Goal: Information Seeking & Learning: Find specific fact

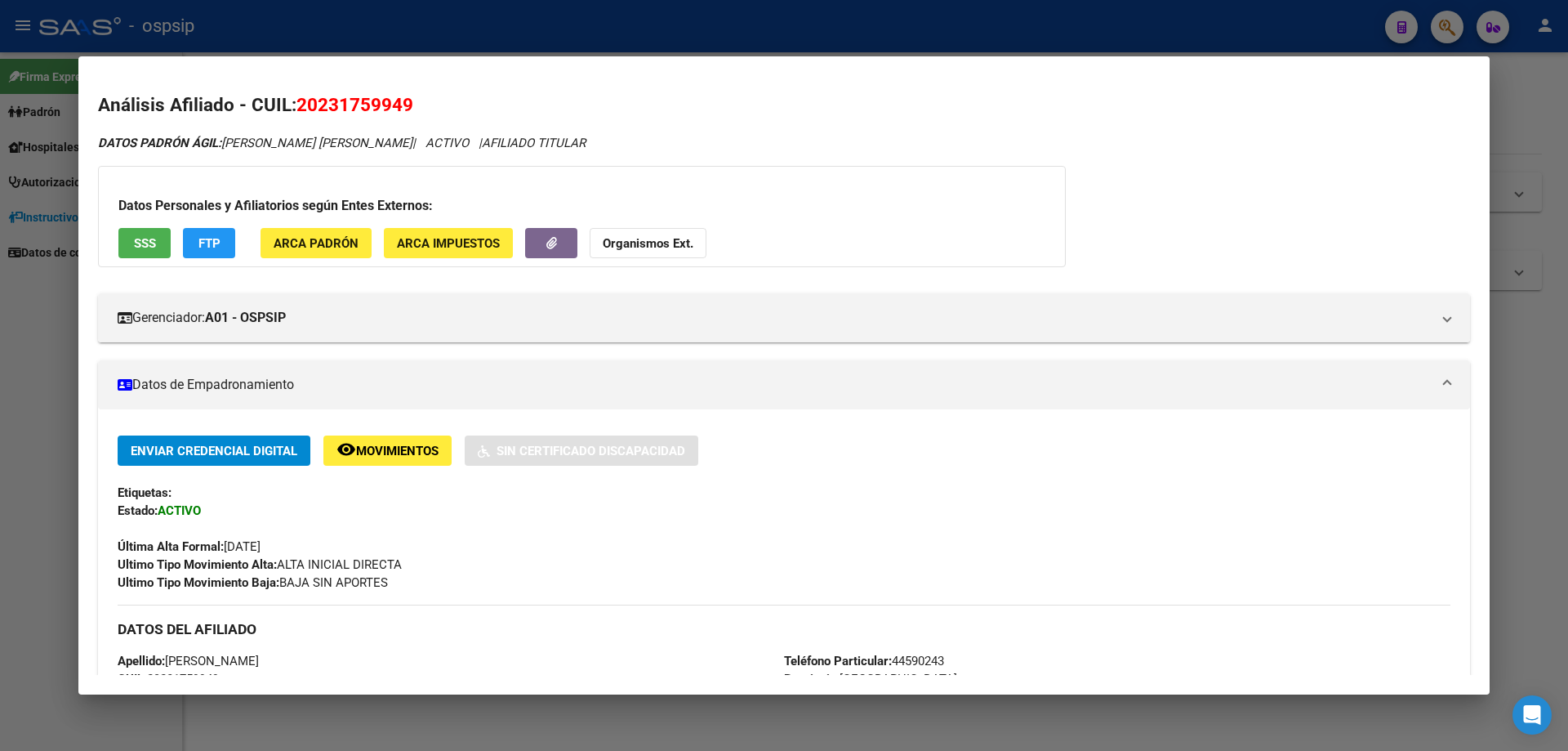
click at [954, 714] on div at bounding box center [784, 376] width 1568 height 751
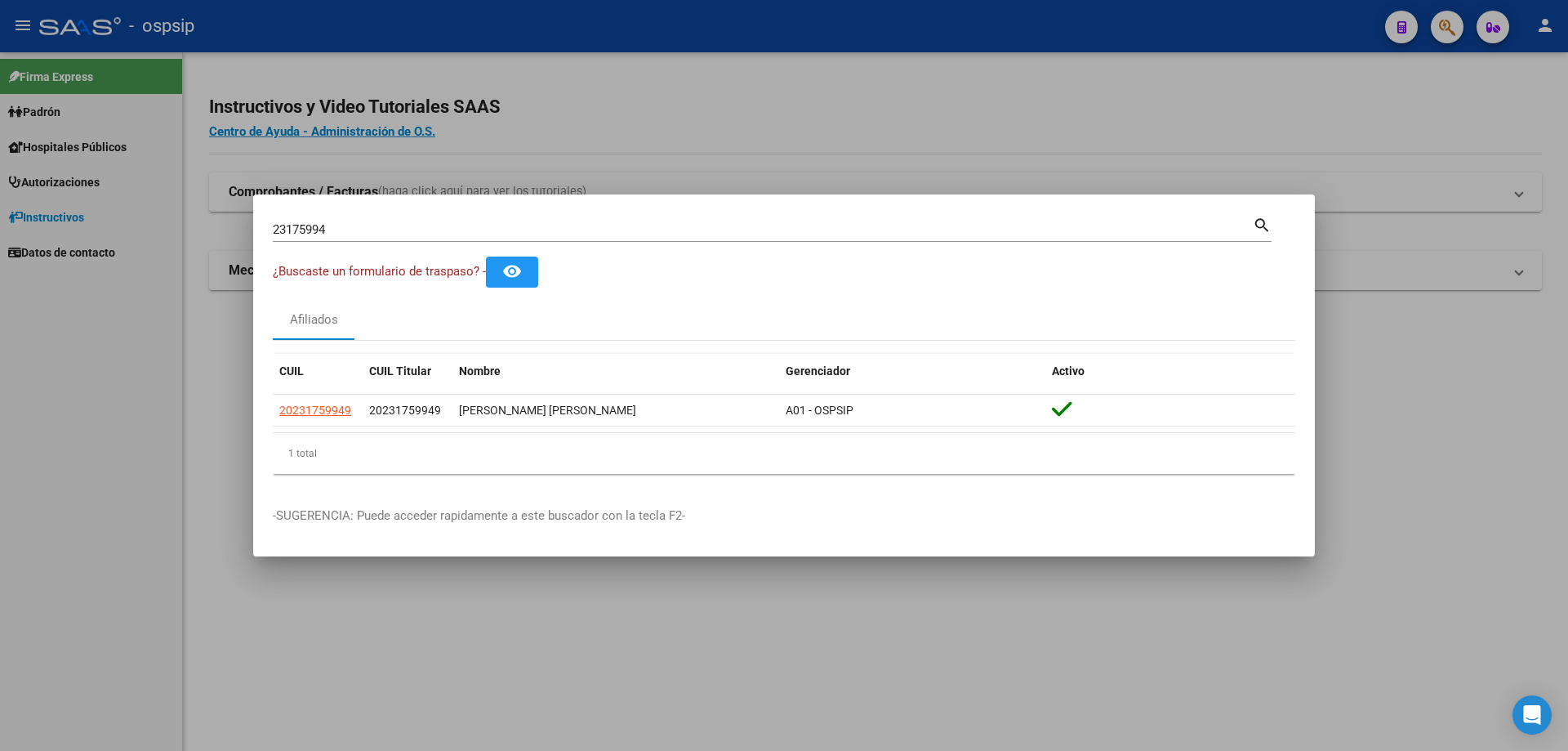
click at [391, 225] on input "23175994" at bounding box center [763, 230] width 980 height 15
type input "2"
type input "32011845"
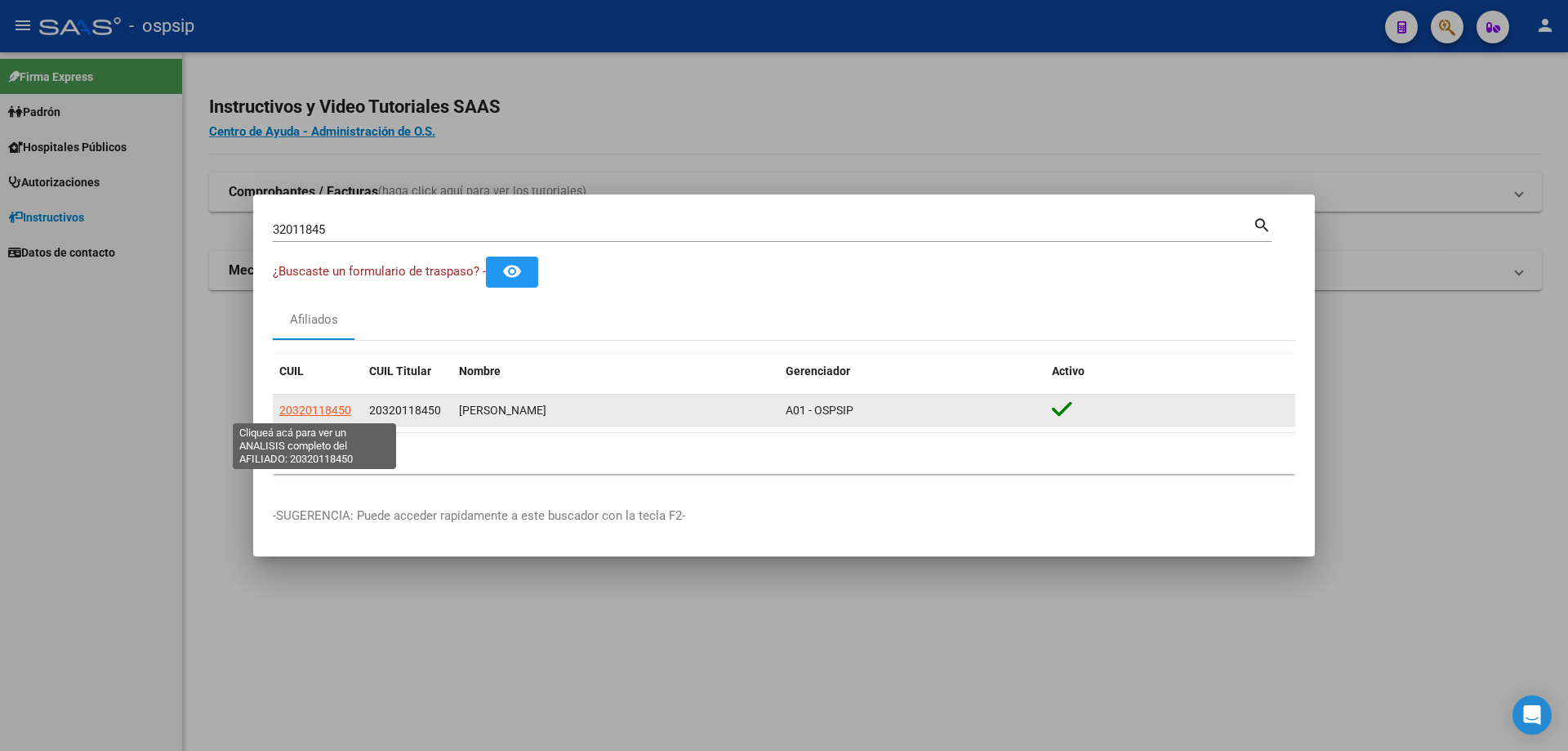
click at [332, 412] on span "20320118450" at bounding box center [315, 410] width 71 height 13
type textarea "20320118450"
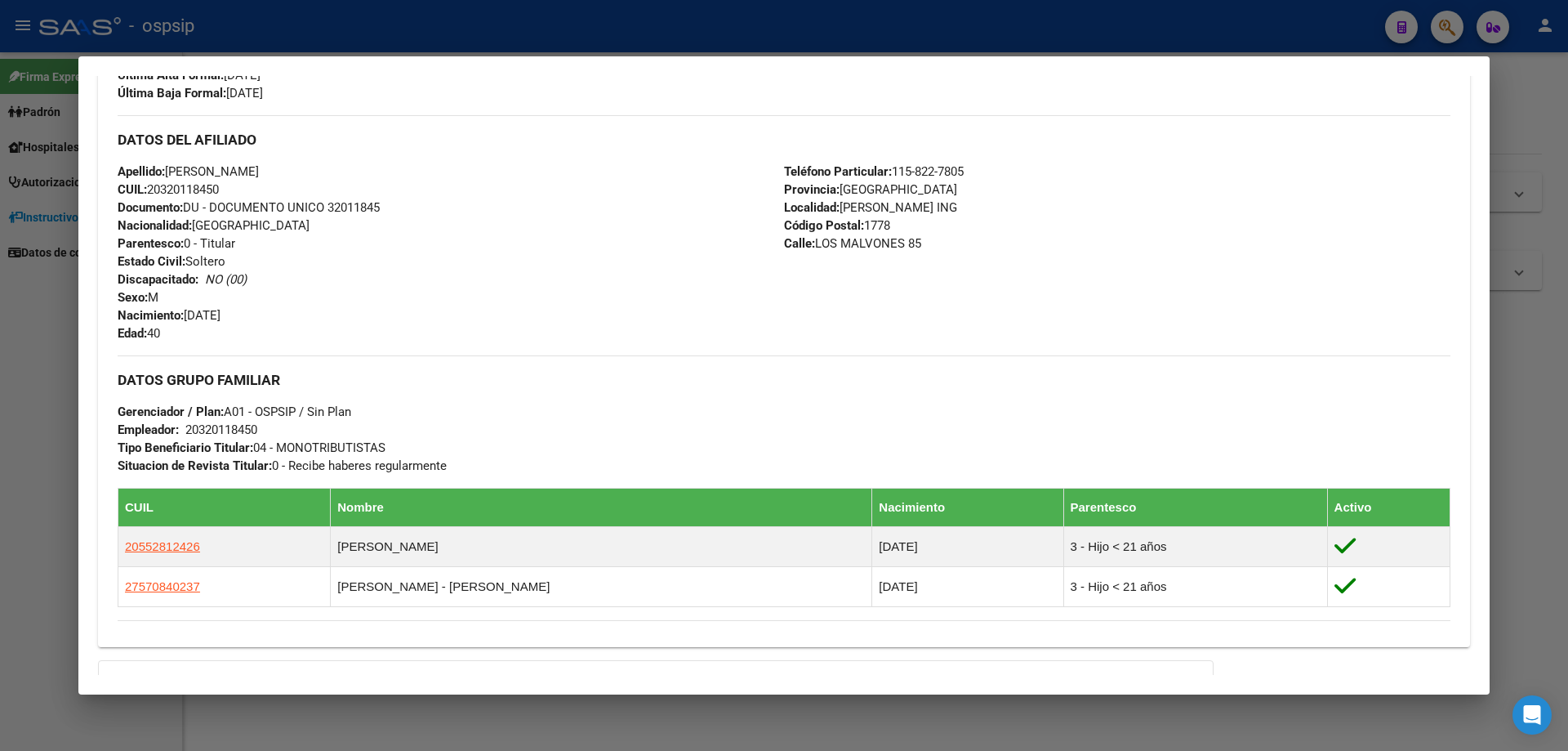
scroll to position [490, 0]
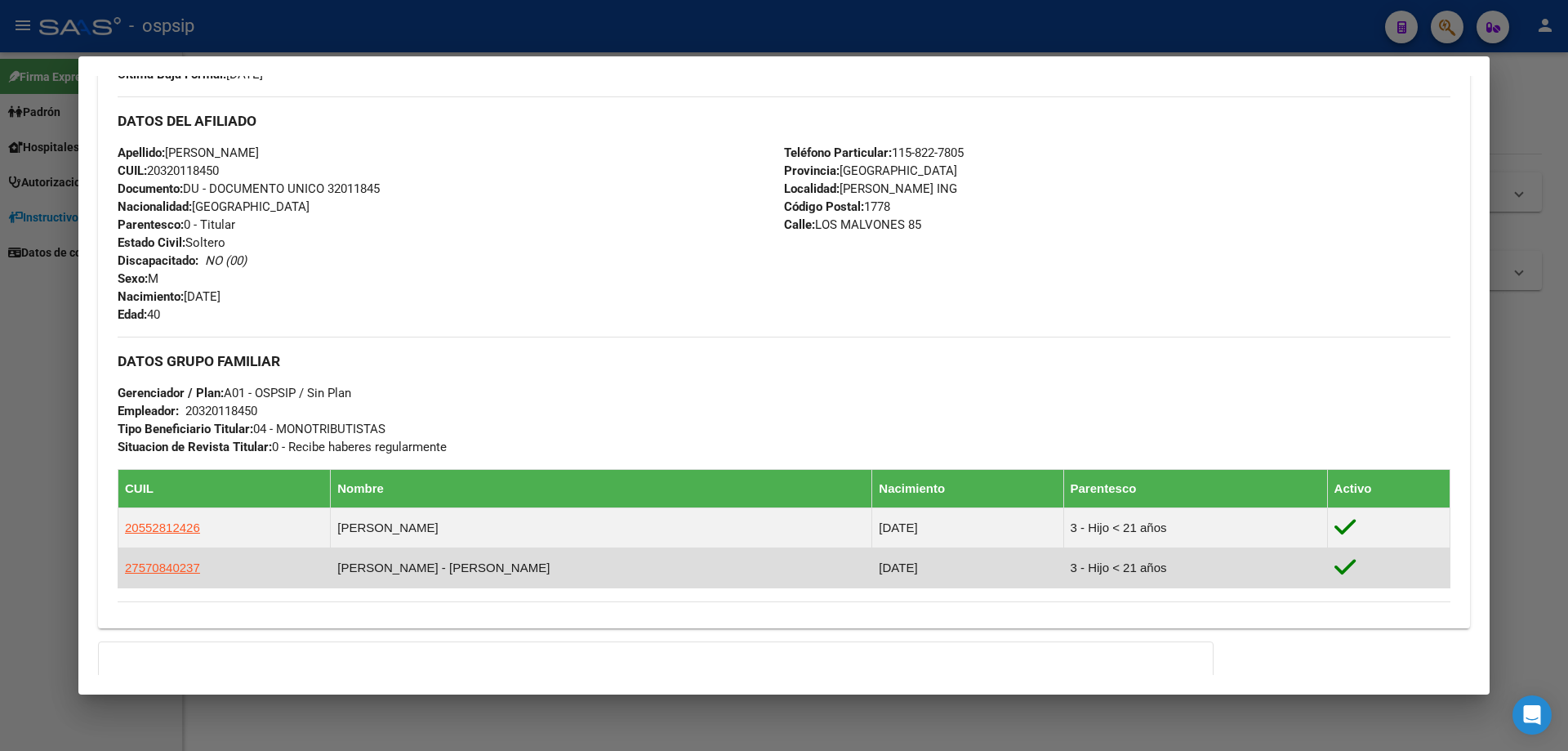
click at [256, 553] on td "27570840237" at bounding box center [225, 568] width 213 height 40
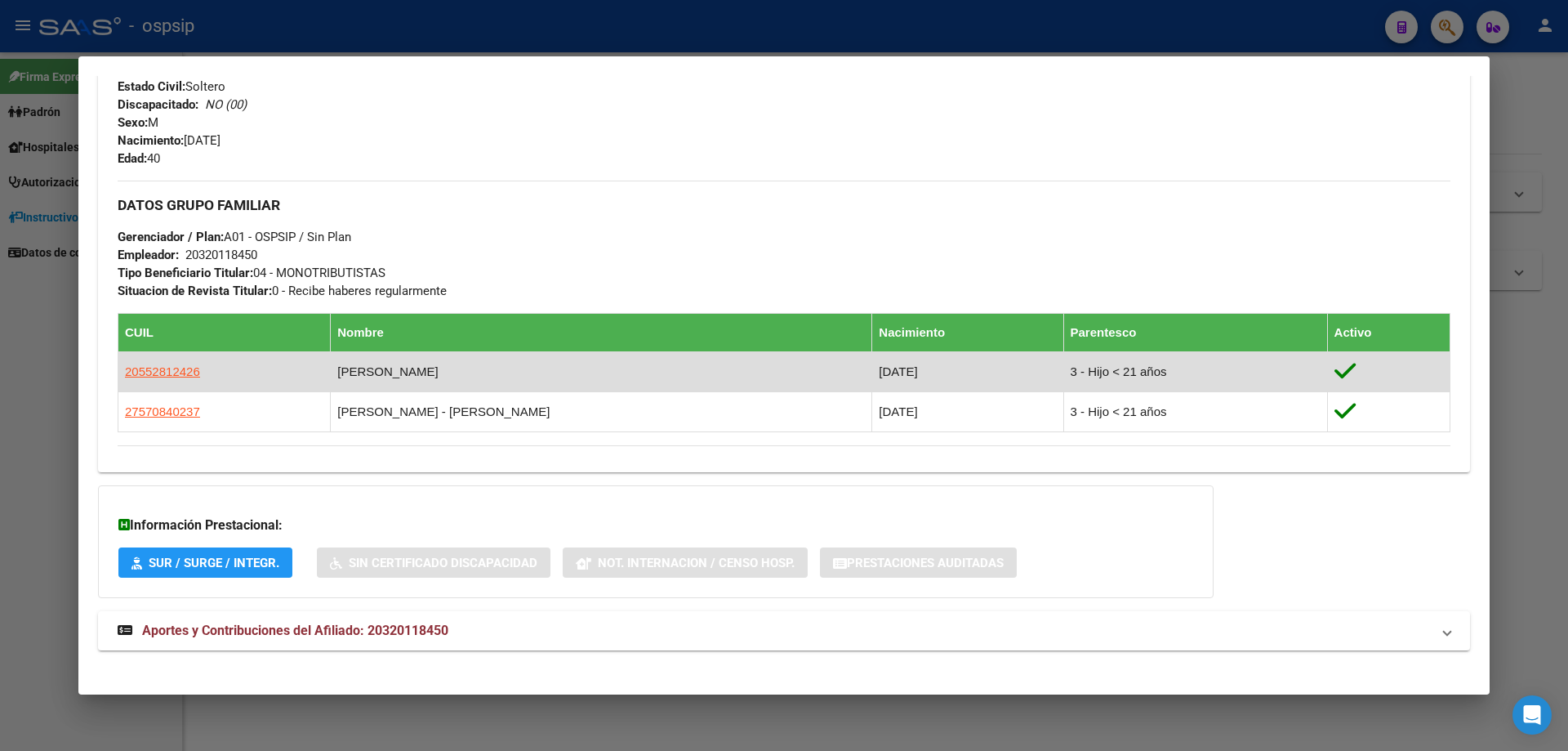
scroll to position [659, 0]
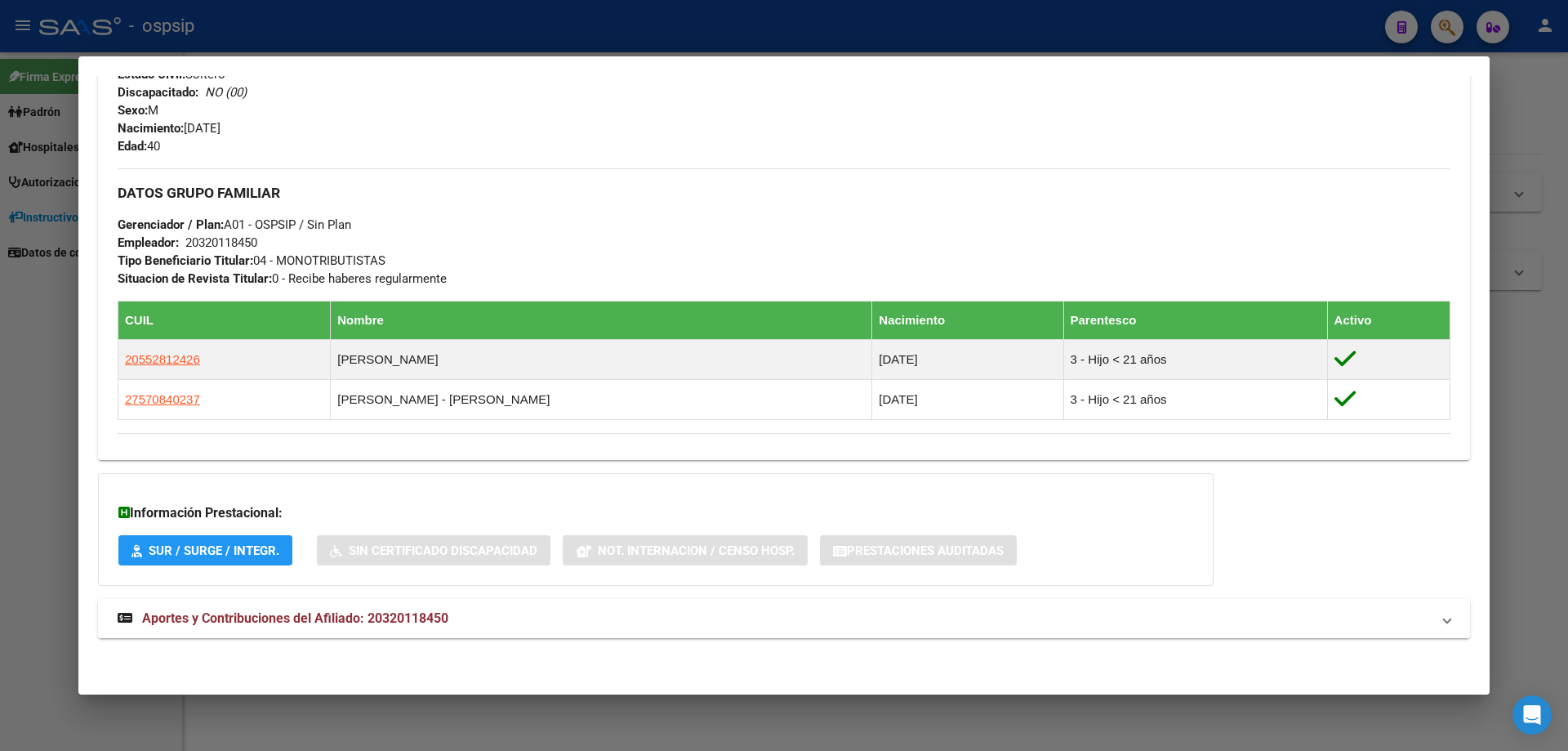
click at [282, 615] on span "Aportes y Contribuciones del Afiliado: 20320118450" at bounding box center [295, 618] width 307 height 15
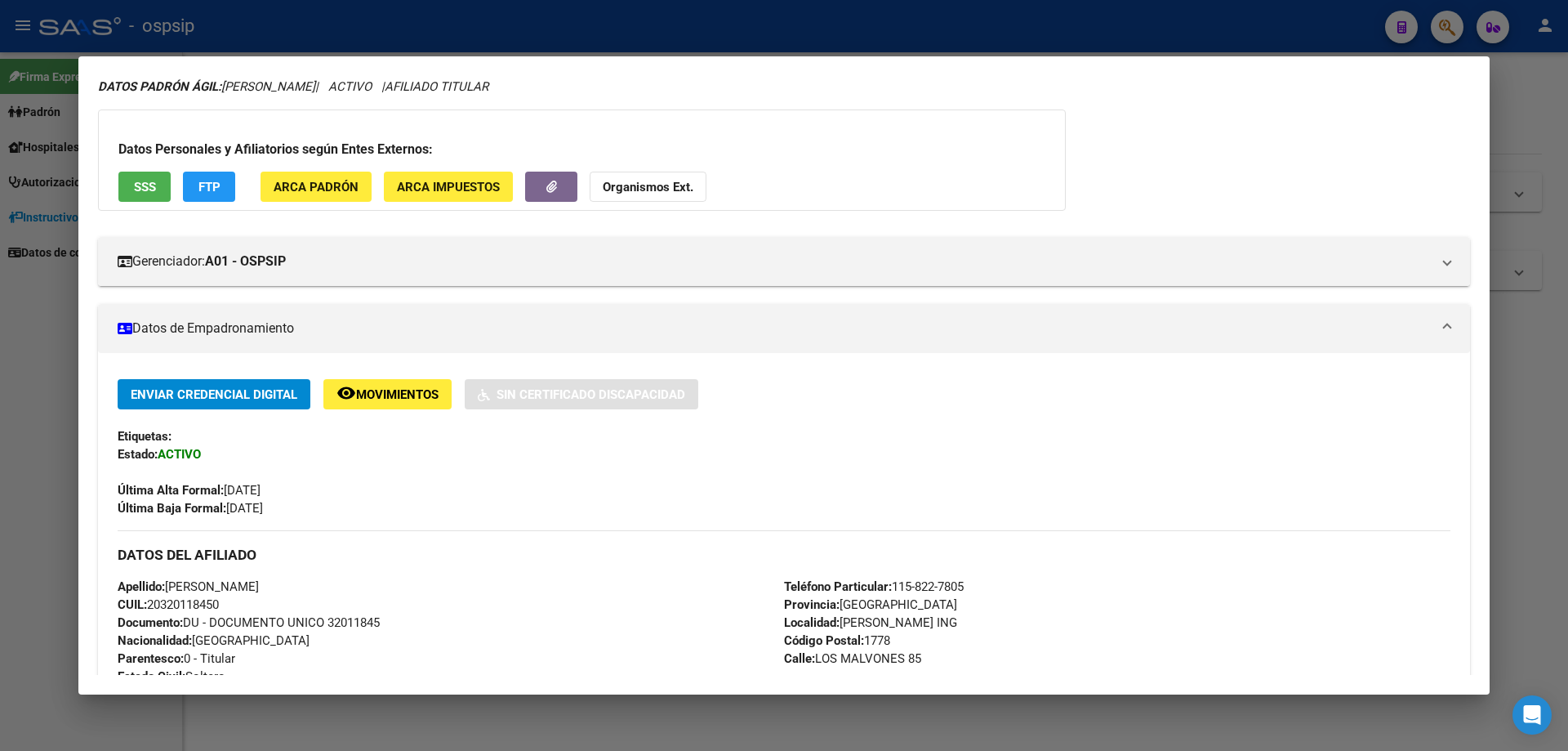
scroll to position [82, 0]
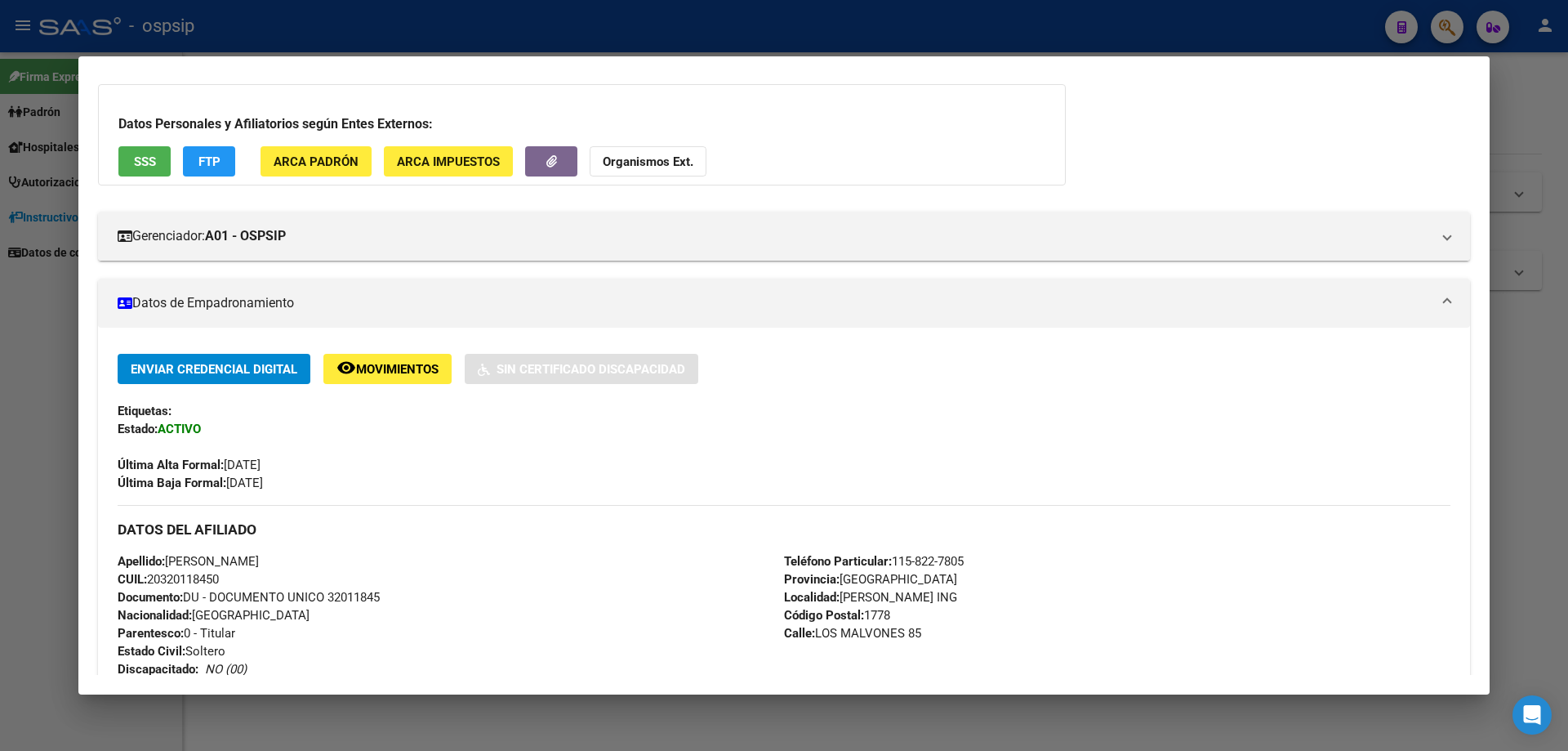
drag, startPoint x: 400, startPoint y: 594, endPoint x: 327, endPoint y: 593, distance: 73.0
click at [327, 593] on div "Apellido: [PERSON_NAME]: 20320118450 Documento: DU - DOCUMENTO UNICO 32011845 N…" at bounding box center [451, 642] width 667 height 180
copy span "32011845"
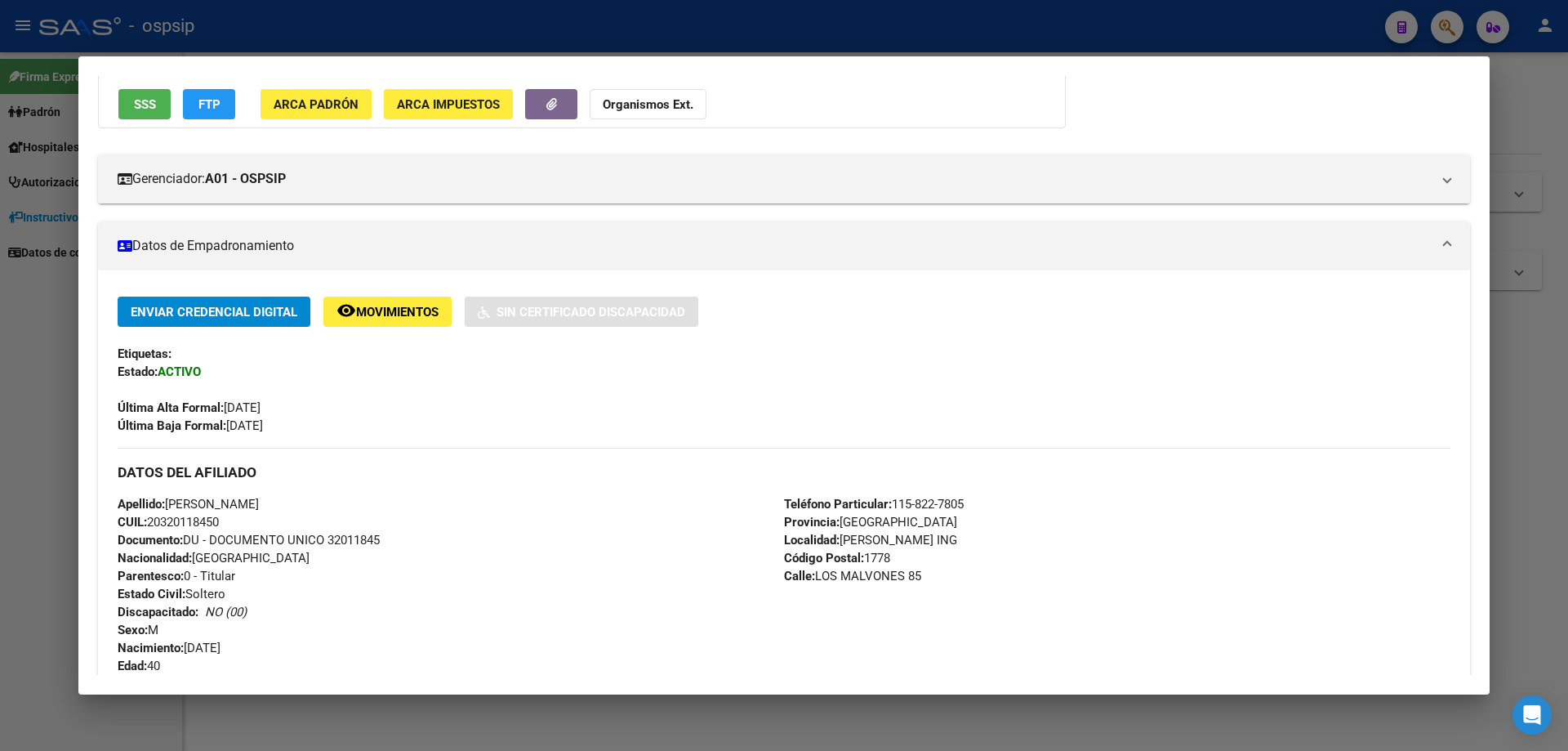
scroll to position [0, 0]
